Goal: Check status: Check status

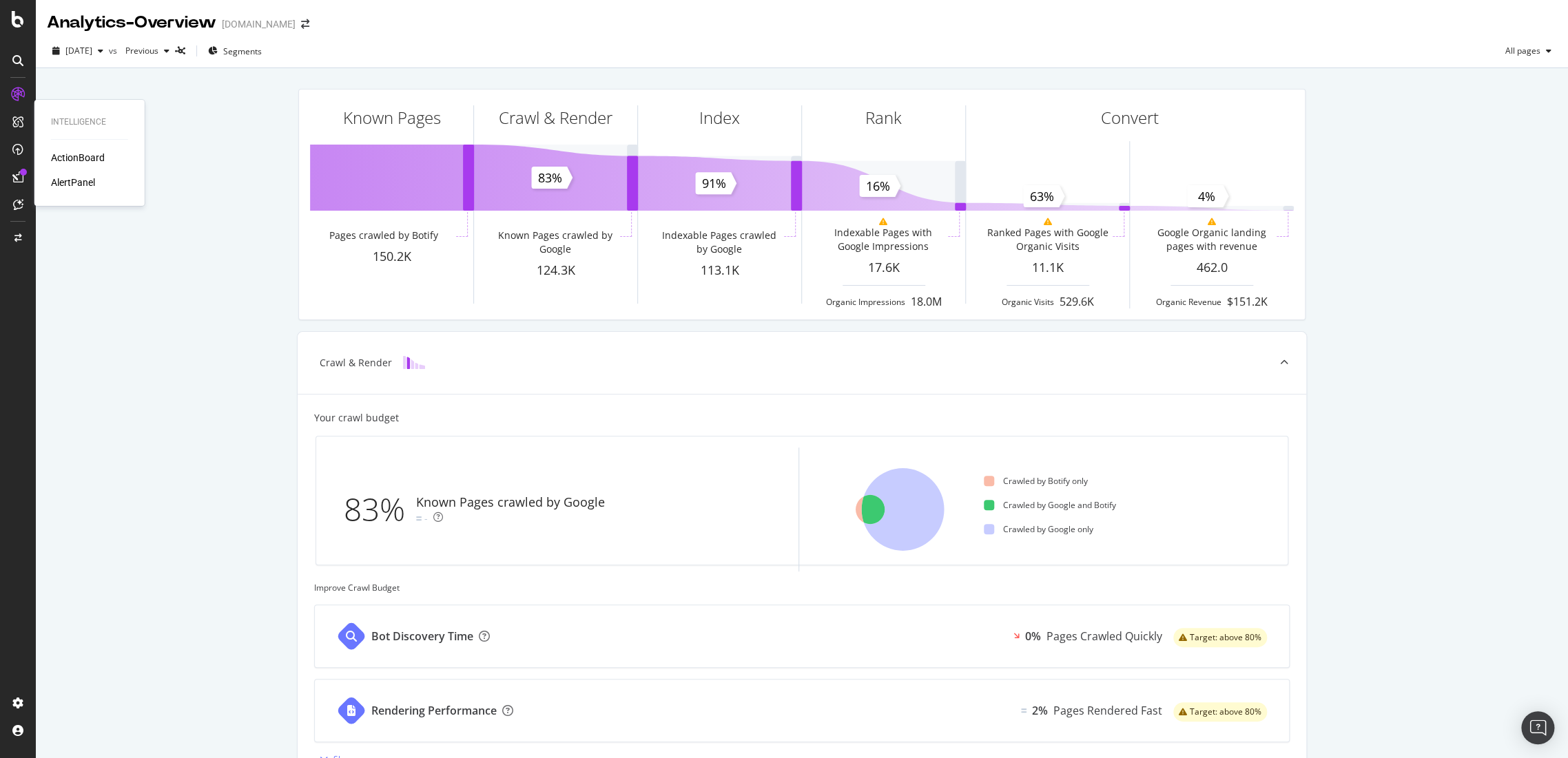
click at [71, 180] on div "AlertPanel" at bounding box center [72, 183] width 44 height 14
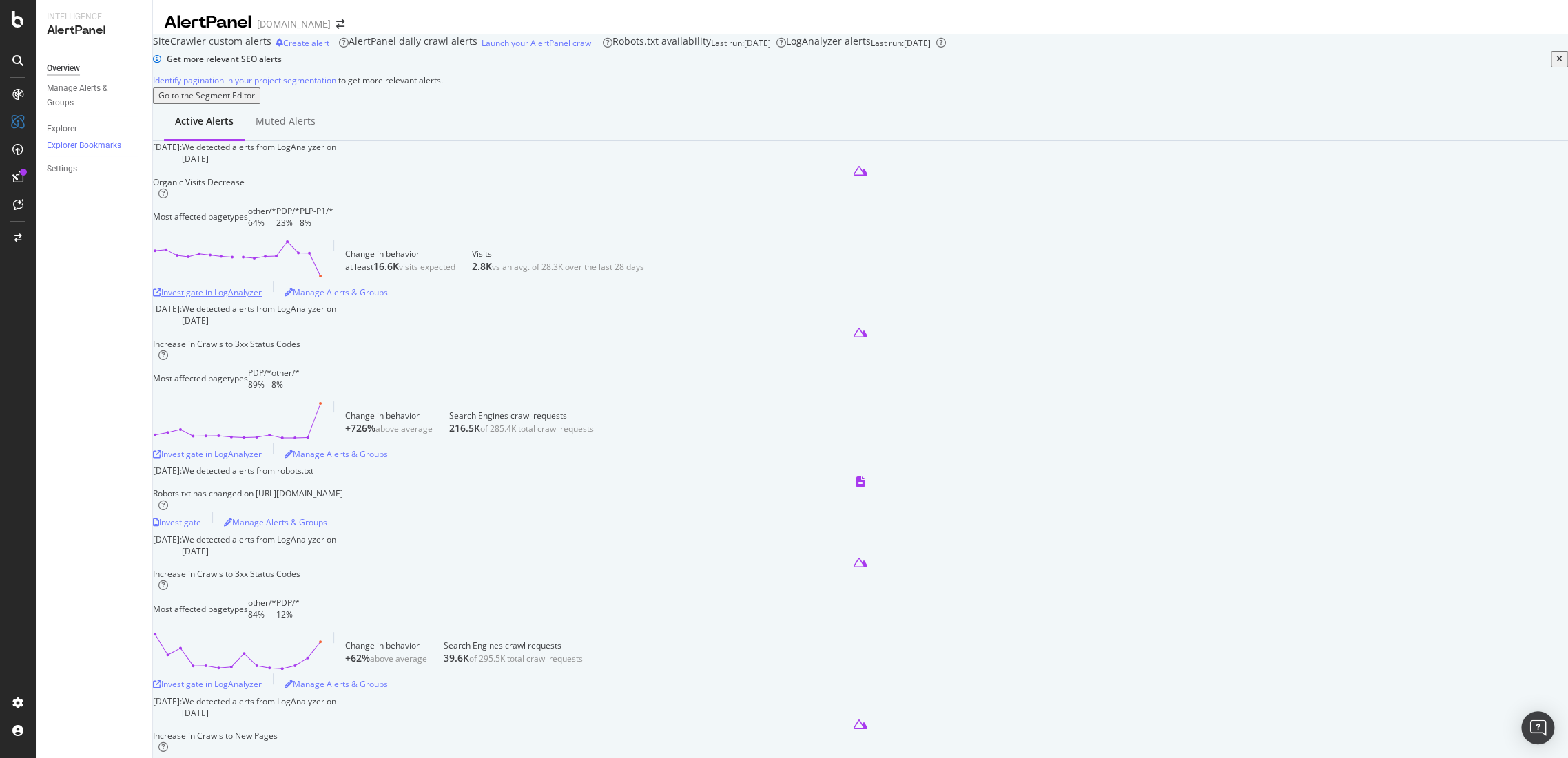
click at [261, 298] on div "Investigate in LogAnalyzer" at bounding box center [207, 292] width 109 height 11
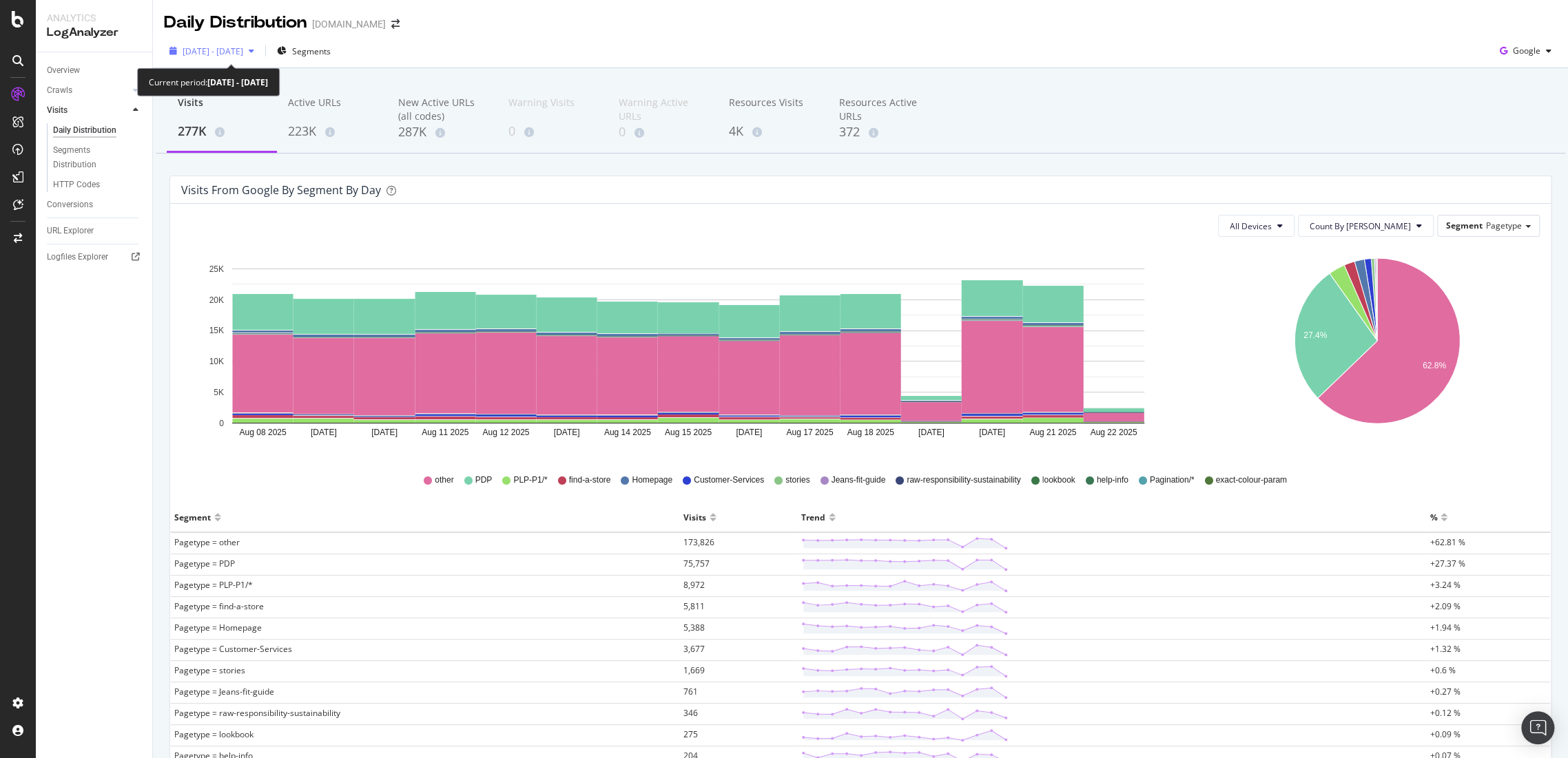
click at [243, 55] on span "[DATE] - [DATE]" at bounding box center [213, 51] width 61 height 11
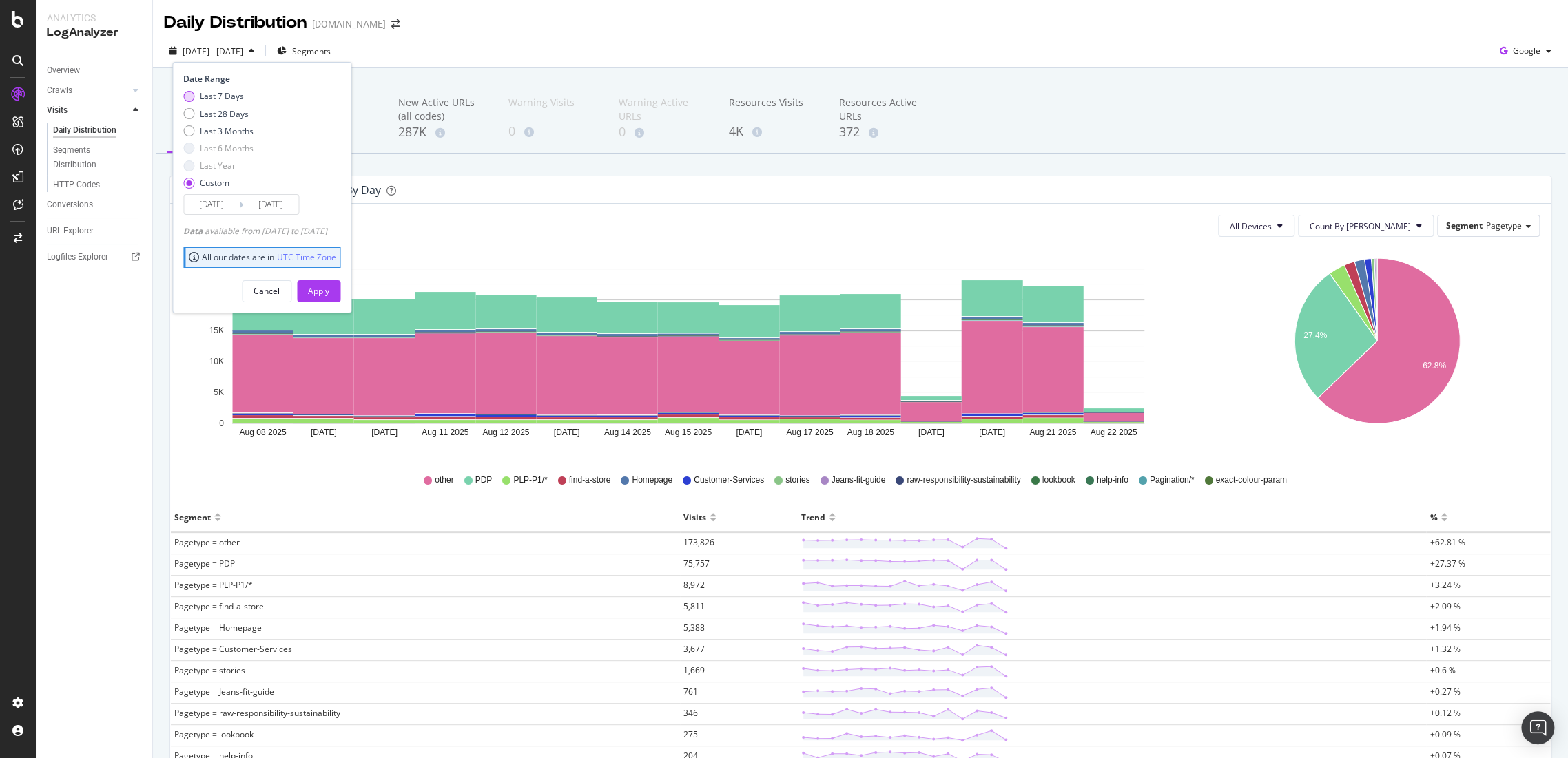
click at [219, 94] on div "Last 7 Days" at bounding box center [221, 96] width 44 height 11
type input "[DATE]"
click at [329, 284] on button "Apply" at bounding box center [319, 291] width 44 height 22
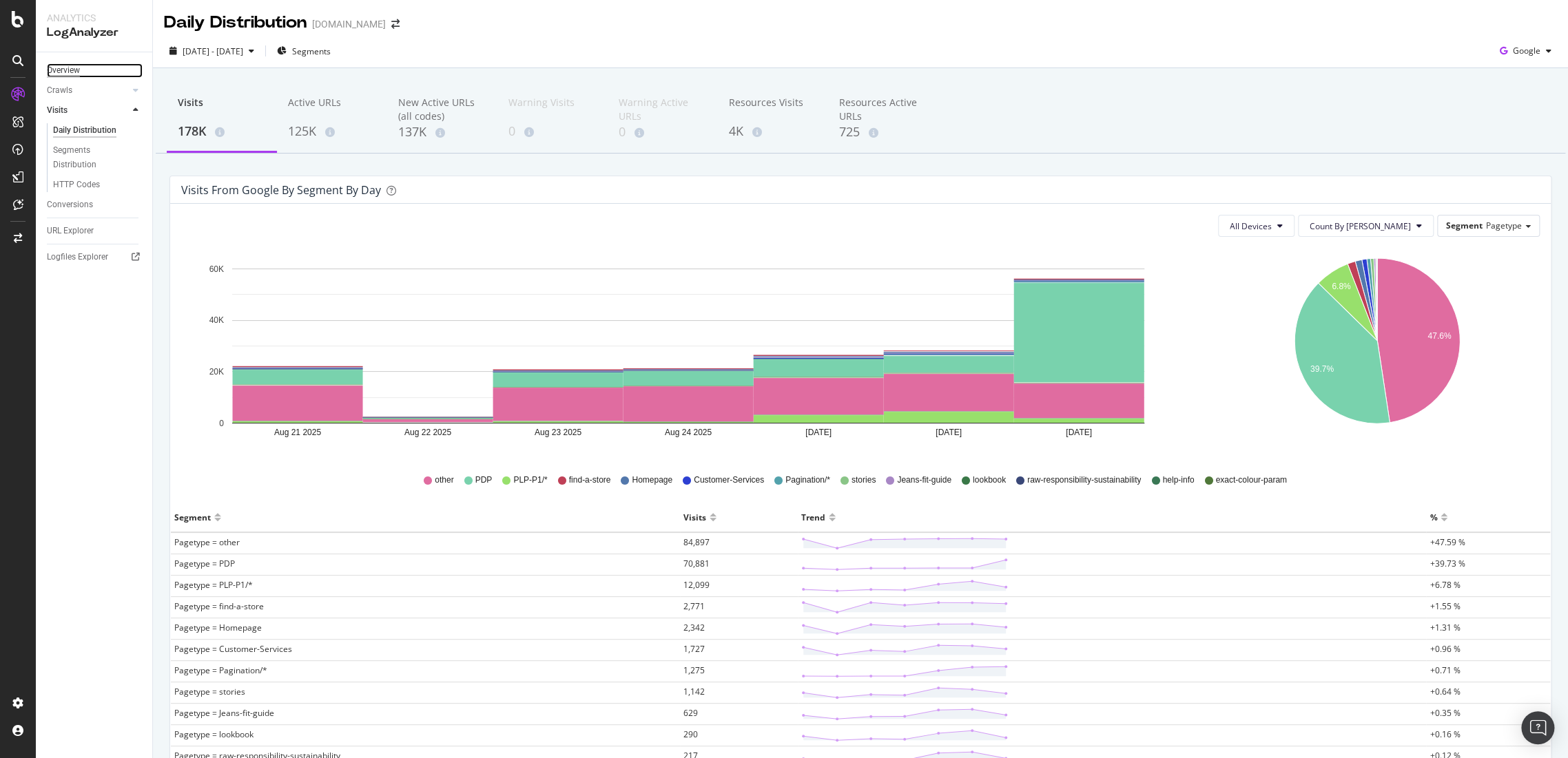
click at [50, 71] on div "Overview" at bounding box center [64, 71] width 33 height 15
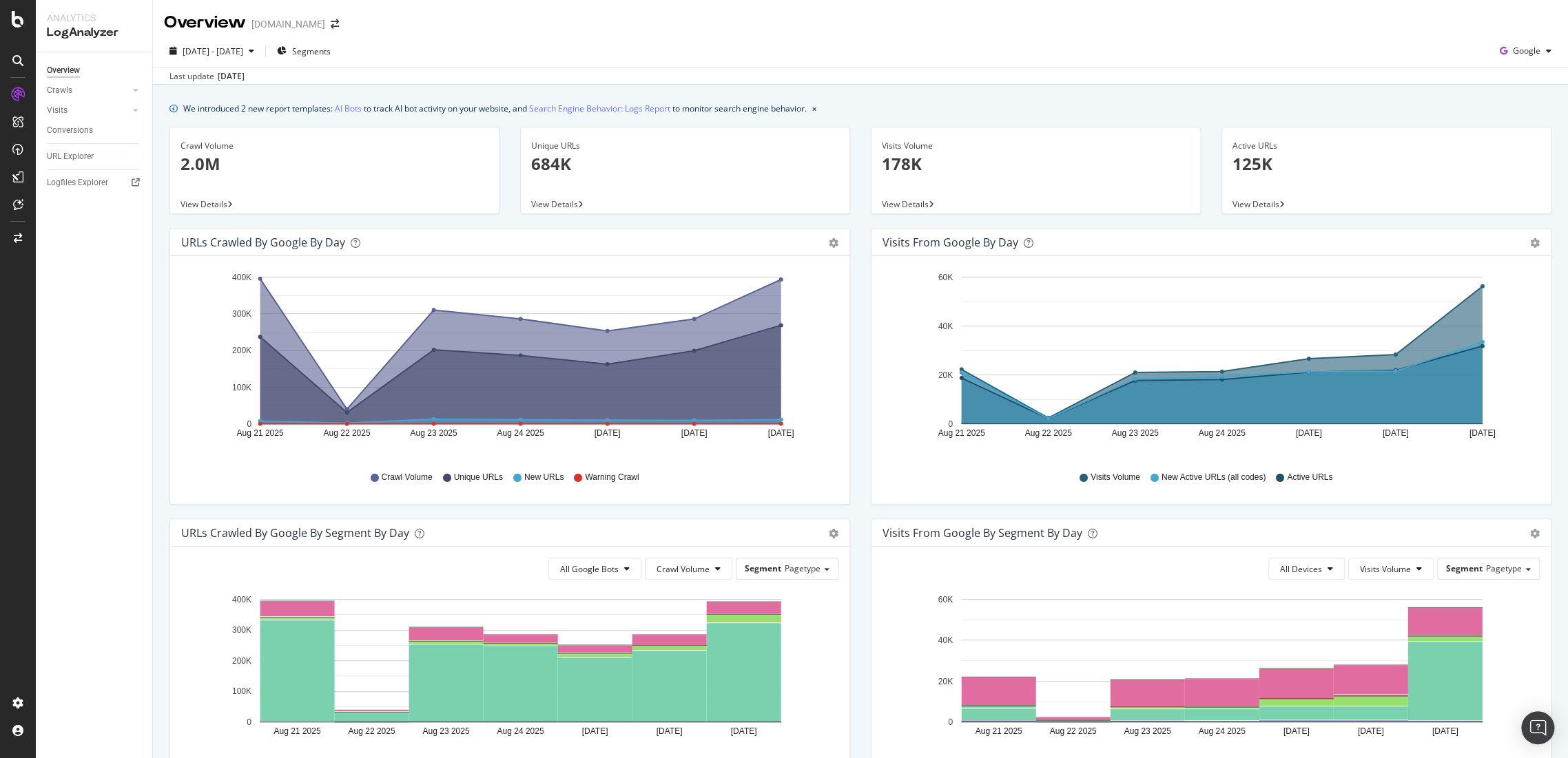
click at [2, 258] on div at bounding box center [18, 388] width 33 height 609
